Goal: Information Seeking & Learning: Understand process/instructions

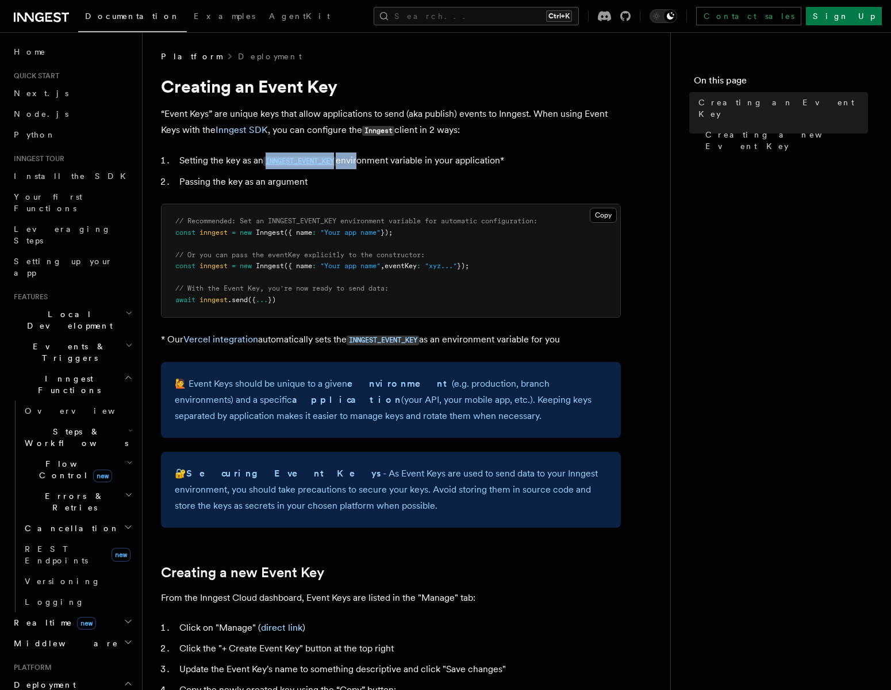
drag, startPoint x: 263, startPoint y: 160, endPoint x: 359, endPoint y: 159, distance: 96.6
click at [359, 159] on li "Setting the key as an INNGEST_EVENT_KEY environment variable in your applicatio…" at bounding box center [398, 160] width 445 height 17
click at [380, 159] on li "Setting the key as an INNGEST_EVENT_KEY environment variable in your applicatio…" at bounding box center [398, 160] width 445 height 17
click at [395, 164] on li "Setting the key as an INNGEST_EVENT_KEY environment variable in your applicatio…" at bounding box center [398, 160] width 445 height 17
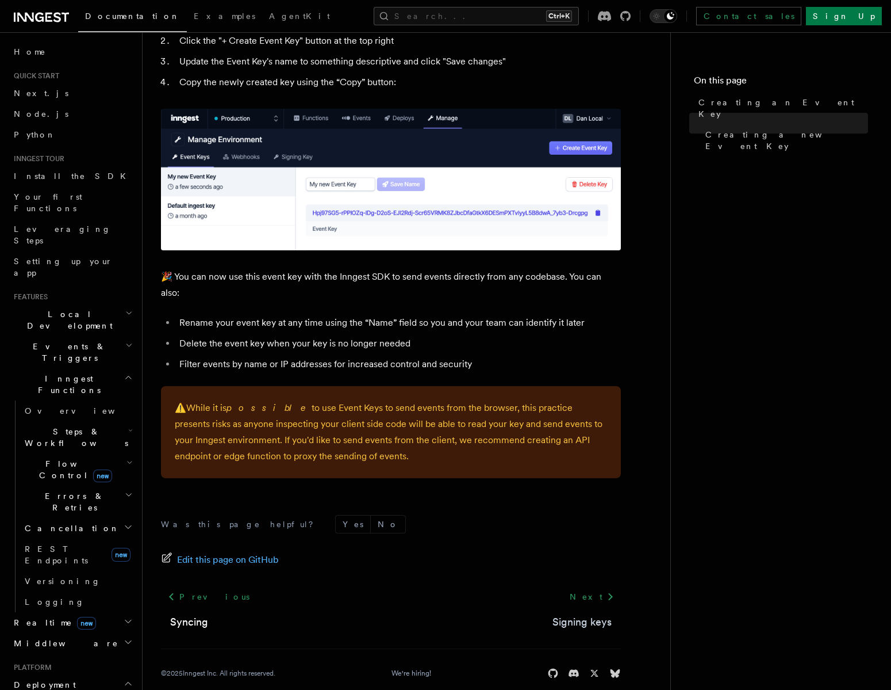
click at [576, 614] on link "Signing keys" at bounding box center [582, 622] width 59 height 16
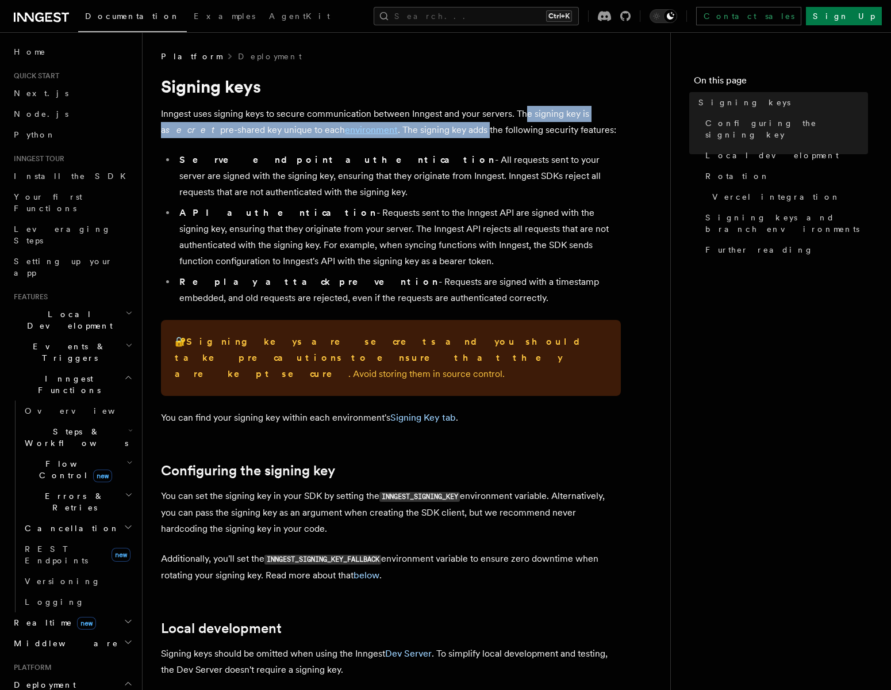
drag, startPoint x: 525, startPoint y: 114, endPoint x: 429, endPoint y: 129, distance: 97.1
click at [429, 129] on p "Inngest uses signing keys to secure communication between Inngest and your serv…" at bounding box center [391, 122] width 460 height 32
click at [428, 129] on p "Inngest uses signing keys to secure communication between Inngest and your serv…" at bounding box center [391, 122] width 460 height 32
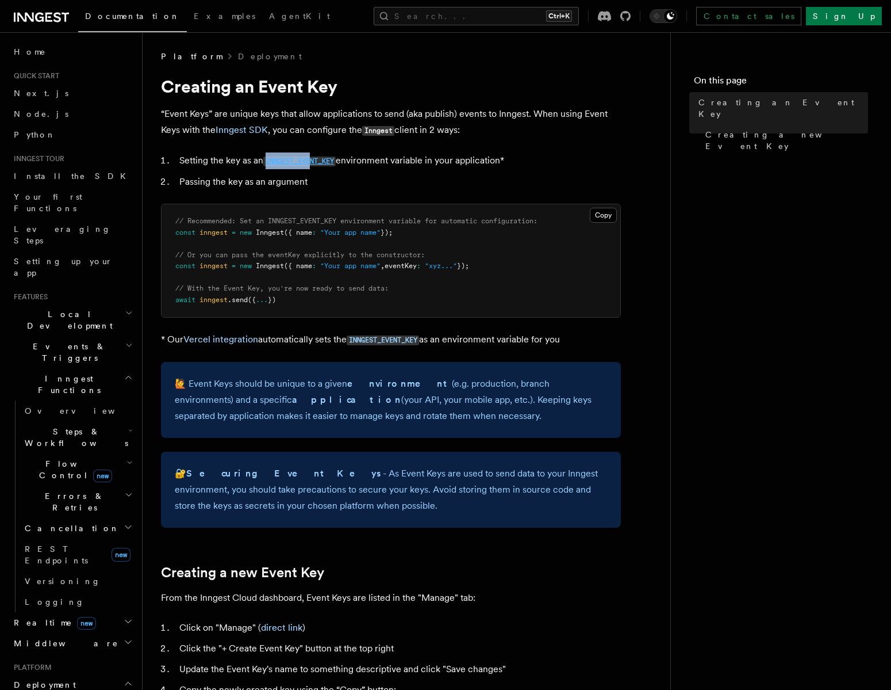
drag, startPoint x: 265, startPoint y: 160, endPoint x: 316, endPoint y: 162, distance: 51.8
click at [316, 162] on li "Setting the key as an INNGEST_EVENT_KEY environment variable in your applicatio…" at bounding box center [398, 160] width 445 height 17
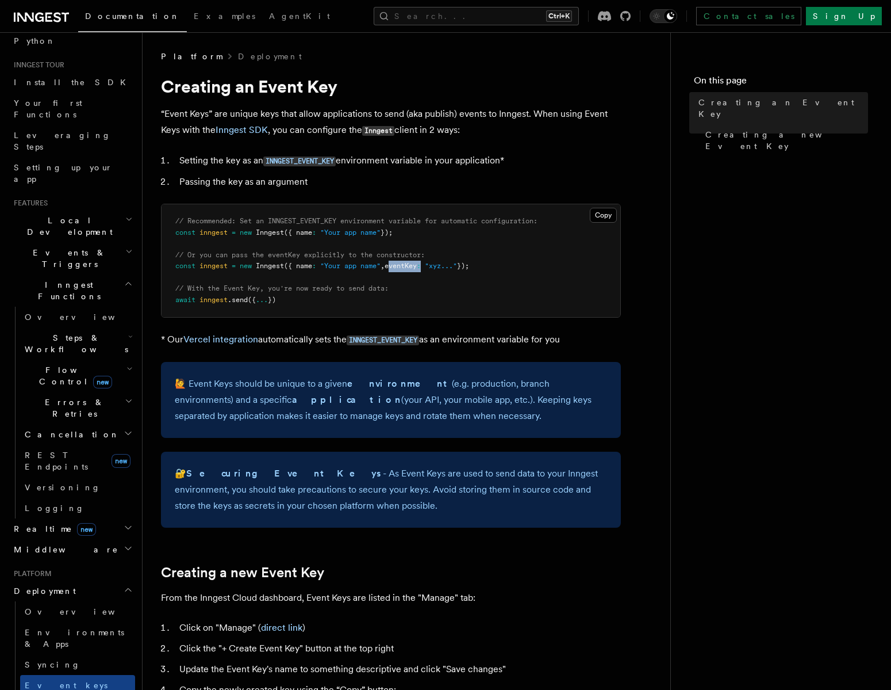
drag, startPoint x: 395, startPoint y: 270, endPoint x: 431, endPoint y: 268, distance: 36.3
click at [431, 268] on pre "// Recommended: Set an INNGEST_EVENT_KEY environment variable for automatic con…" at bounding box center [391, 260] width 459 height 113
copy span "eventKey :"
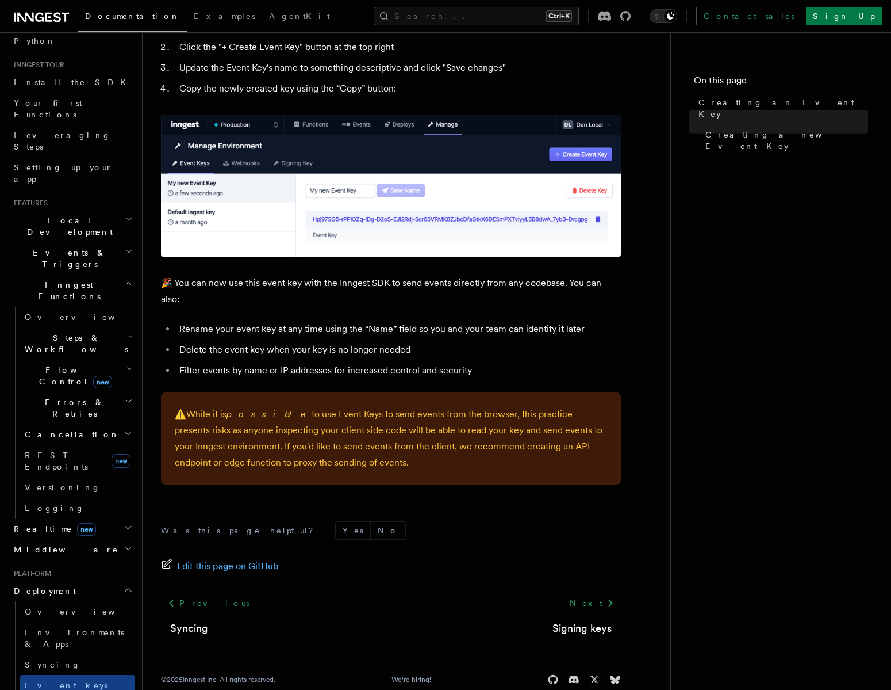
scroll to position [607, 0]
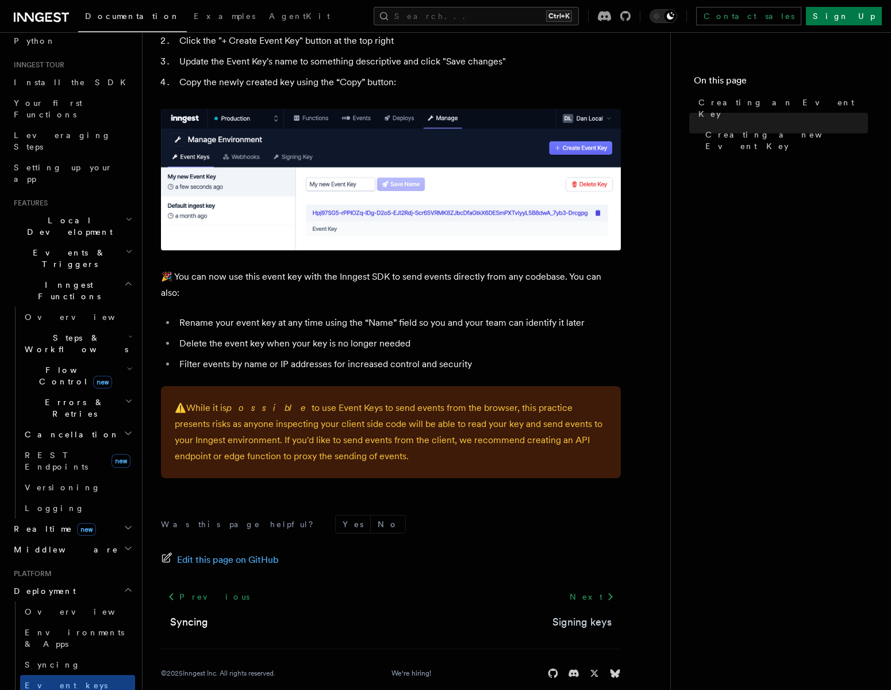
click at [582, 614] on link "Signing keys" at bounding box center [582, 622] width 59 height 16
